Goal: Information Seeking & Learning: Learn about a topic

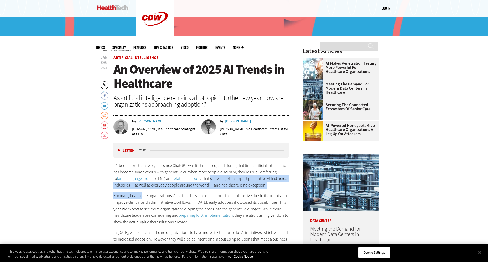
drag, startPoint x: 198, startPoint y: 179, endPoint x: 142, endPoint y: 192, distance: 57.6
click at [142, 192] on div "It’s been more than two years since ChatGPT was first released, and during that…" at bounding box center [202, 216] width 176 height 108
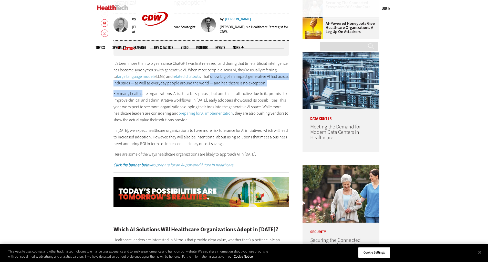
scroll to position [282, 0]
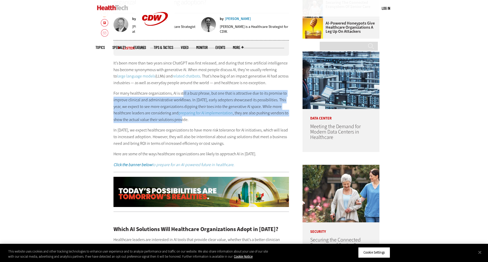
drag, startPoint x: 183, startPoint y: 95, endPoint x: 180, endPoint y: 123, distance: 27.5
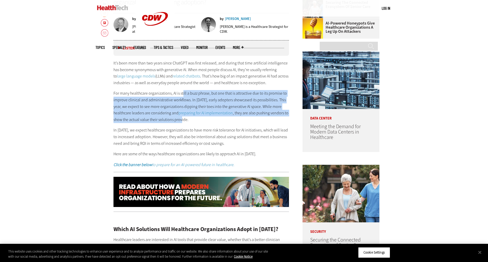
click at [181, 123] on p "For many healthcare organizations, AI is still a buzz phrase, but one that is a…" at bounding box center [202, 106] width 176 height 33
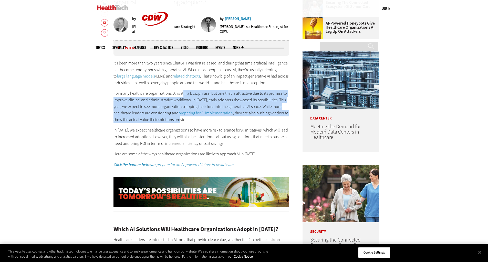
click at [180, 123] on p "For many healthcare organizations, AI is still a buzz phrase, but one that is a…" at bounding box center [202, 106] width 176 height 33
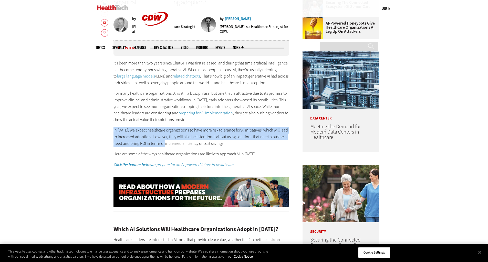
drag, startPoint x: 112, startPoint y: 130, endPoint x: 168, endPoint y: 144, distance: 56.9
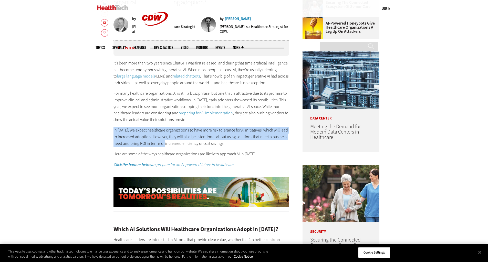
click at [183, 137] on p "In [DATE], we expect healthcare organizations to have more risk tolerance for A…" at bounding box center [202, 137] width 176 height 20
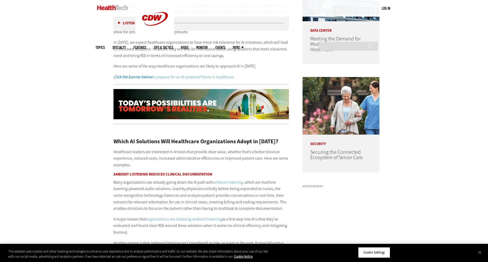
scroll to position [410, 0]
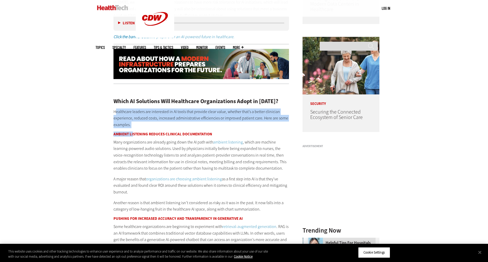
drag, startPoint x: 115, startPoint y: 112, endPoint x: 133, endPoint y: 130, distance: 25.4
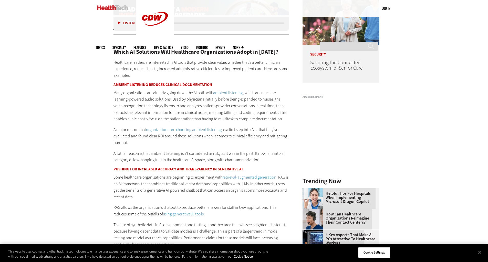
scroll to position [461, 0]
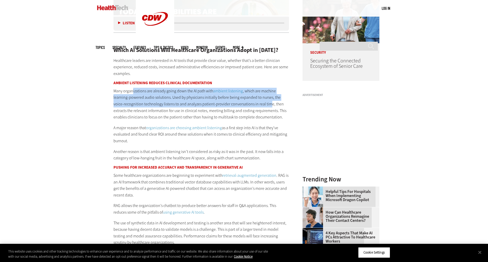
drag, startPoint x: 161, startPoint y: 91, endPoint x: 257, endPoint y: 104, distance: 97.4
click at [257, 104] on p "Many organizations are already going down the AI path with ambient listening , …" at bounding box center [202, 104] width 176 height 33
drag, startPoint x: 257, startPoint y: 104, endPoint x: 249, endPoint y: 105, distance: 8.6
click at [257, 104] on p "Many organizations are already going down the AI path with ambient listening , …" at bounding box center [202, 104] width 176 height 33
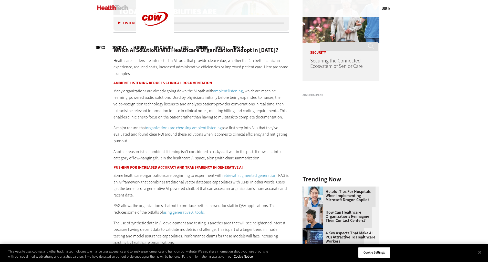
click at [194, 115] on p "Many organizations are already going down the AI path with ambient listening , …" at bounding box center [202, 104] width 176 height 33
drag, startPoint x: 116, startPoint y: 127, endPoint x: 180, endPoint y: 141, distance: 65.5
click at [180, 141] on p "A major reason that organizations are choosing ambient listening as a first ste…" at bounding box center [202, 135] width 176 height 20
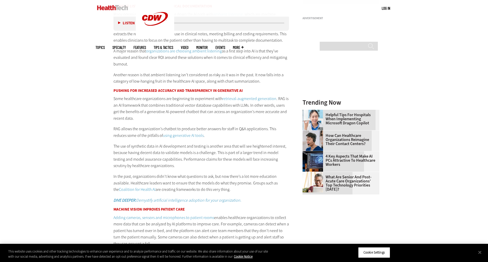
scroll to position [564, 0]
